Goal: Task Accomplishment & Management: Manage account settings

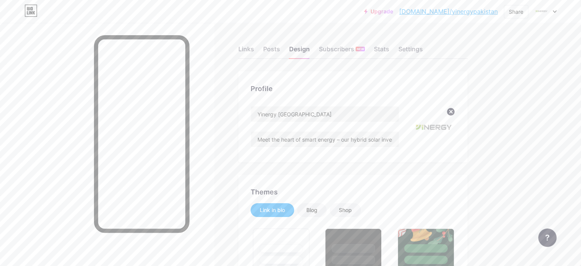
click at [449, 44] on div "Links Posts Design Subscribers NEW Stats Settings" at bounding box center [353, 45] width 229 height 27
click at [423, 44] on div "Settings" at bounding box center [411, 51] width 24 height 14
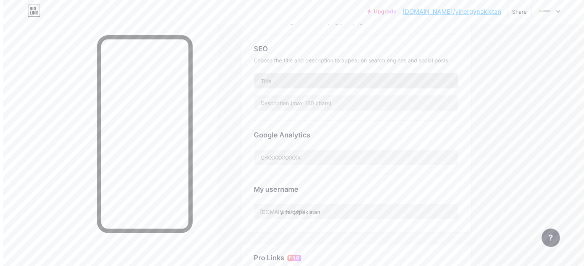
scroll to position [329, 0]
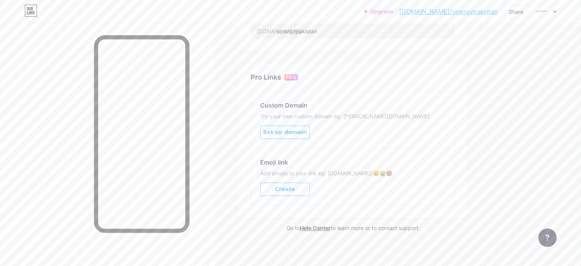
click at [307, 130] on span "Set up domain" at bounding box center [285, 132] width 44 height 6
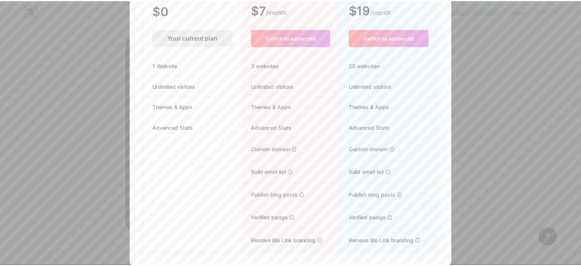
scroll to position [0, 0]
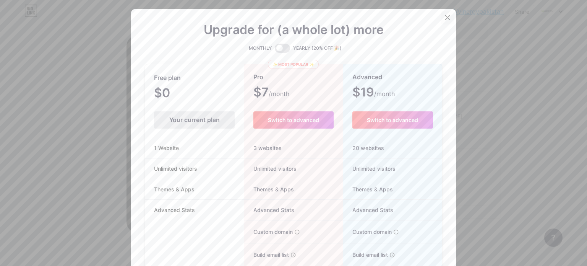
click at [445, 15] on icon at bounding box center [448, 18] width 6 height 6
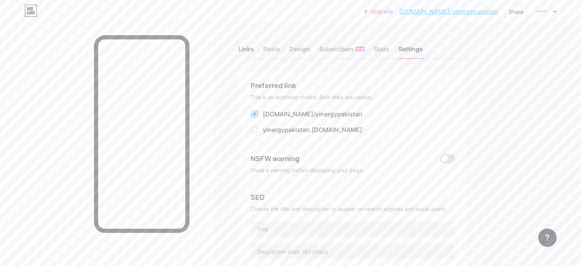
click at [254, 45] on div "Links" at bounding box center [247, 51] width 16 height 14
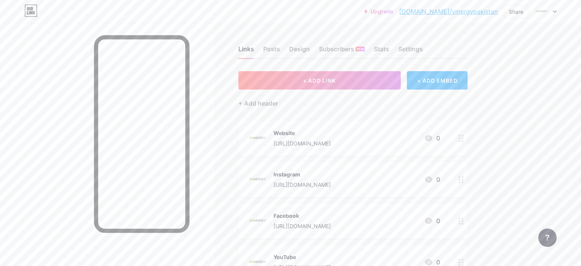
click at [214, 32] on div at bounding box center [107, 156] width 214 height 266
